Goal: Book appointment/travel/reservation

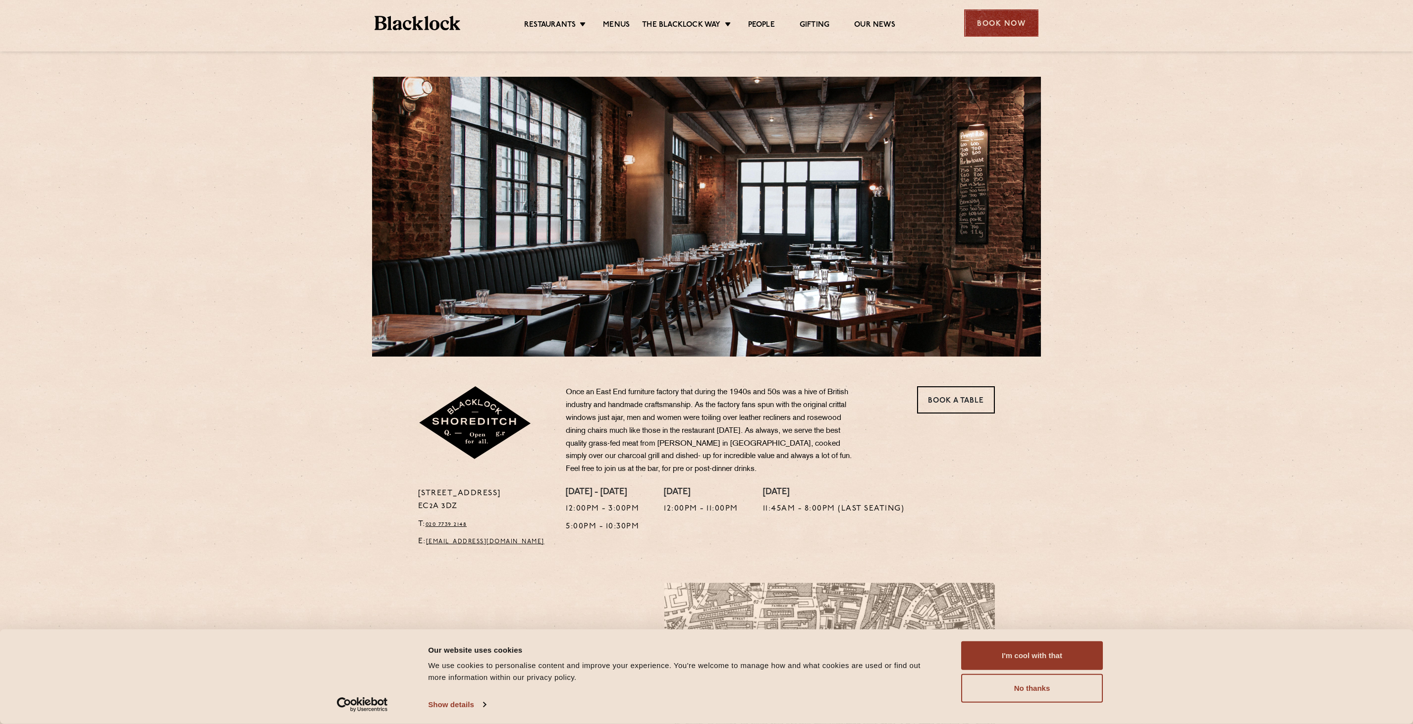
click at [1000, 32] on div "Book Now" at bounding box center [1001, 22] width 74 height 27
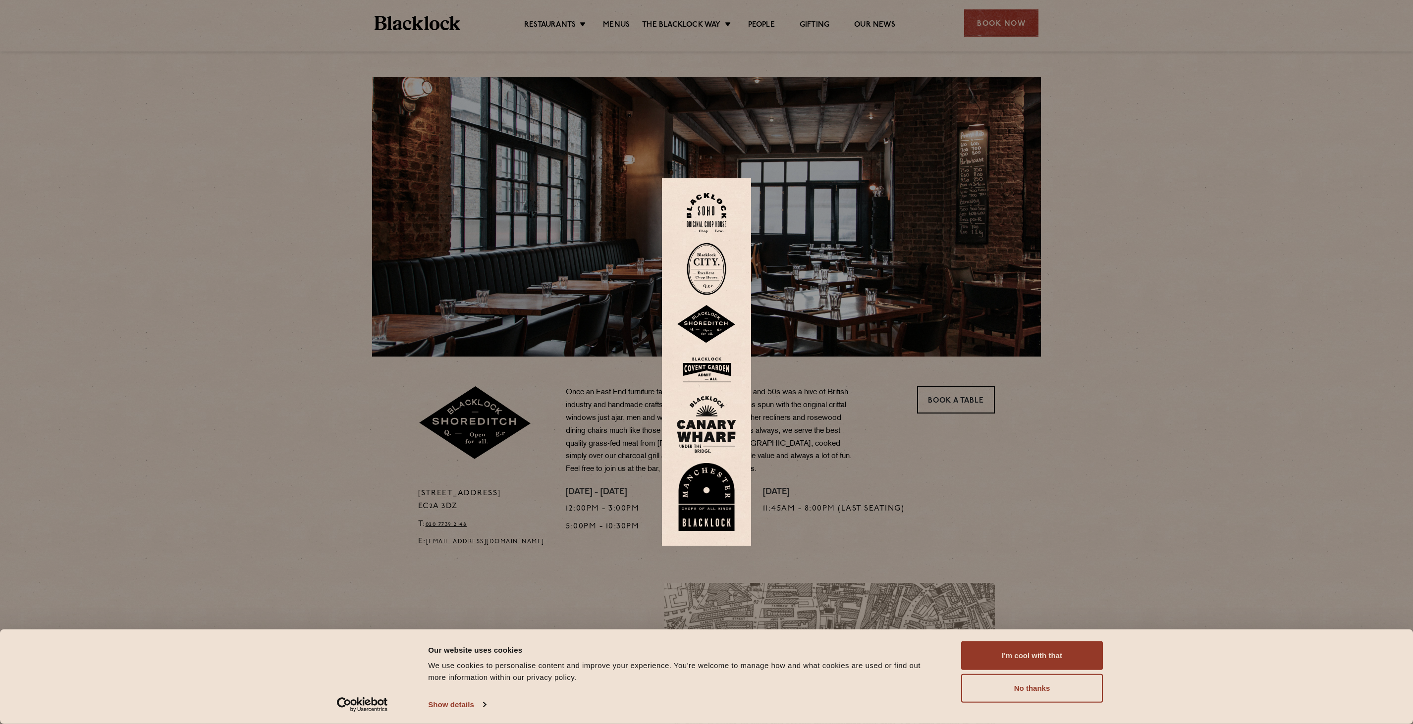
click at [705, 329] on img at bounding box center [706, 324] width 59 height 39
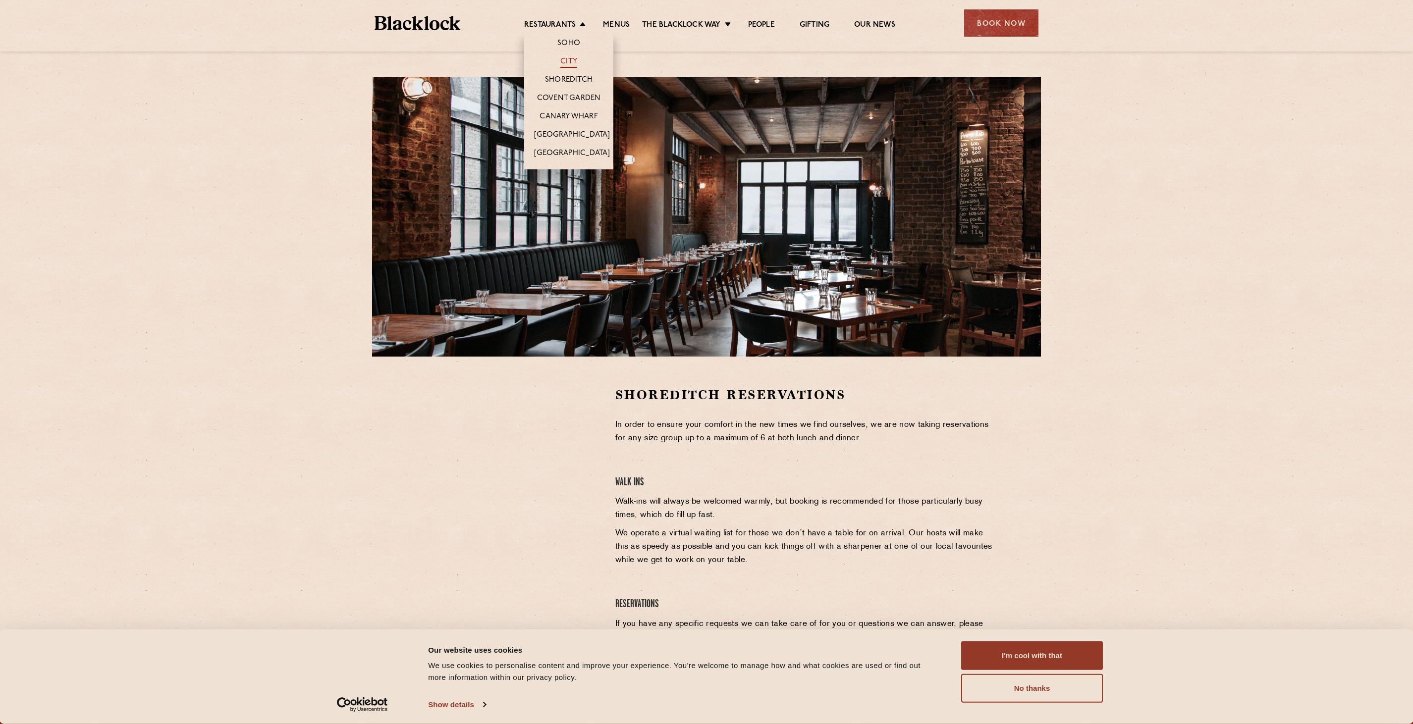
click at [570, 58] on link "City" at bounding box center [568, 62] width 17 height 11
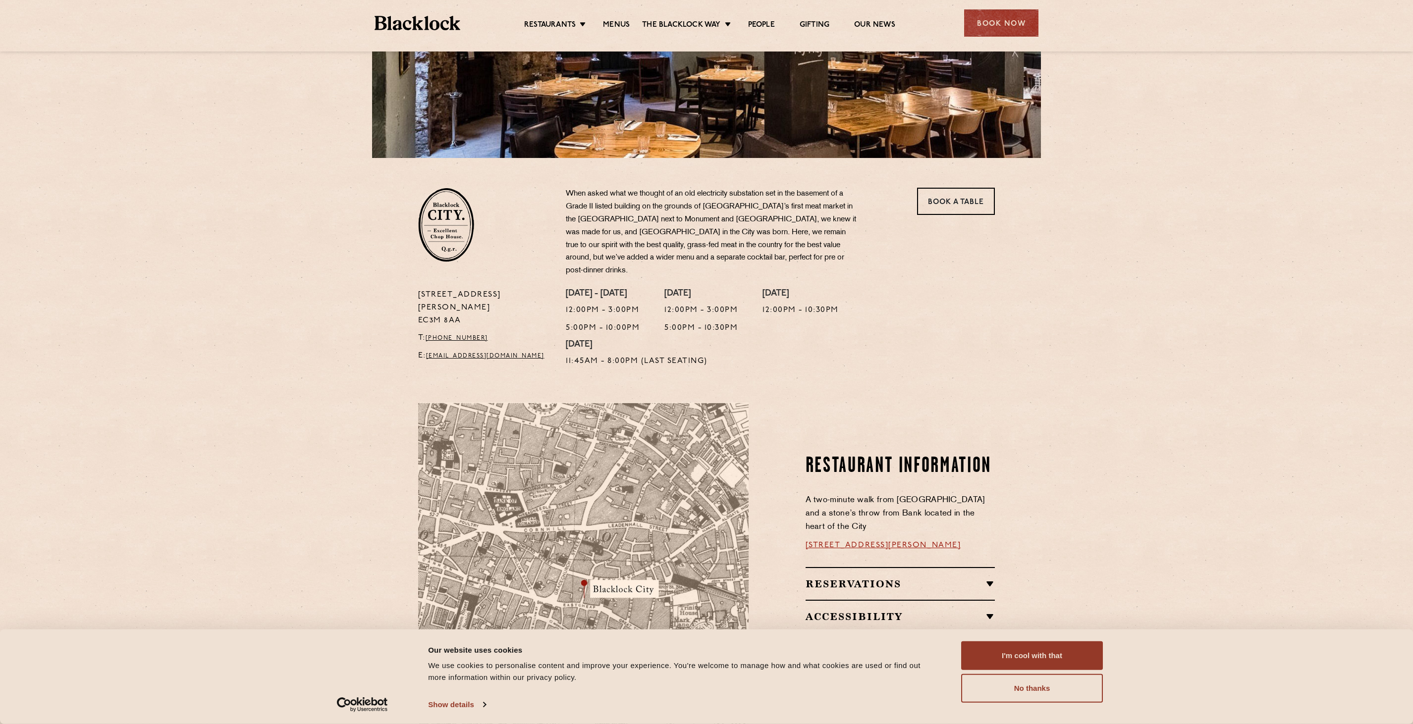
scroll to position [197, 0]
